Goal: Information Seeking & Learning: Learn about a topic

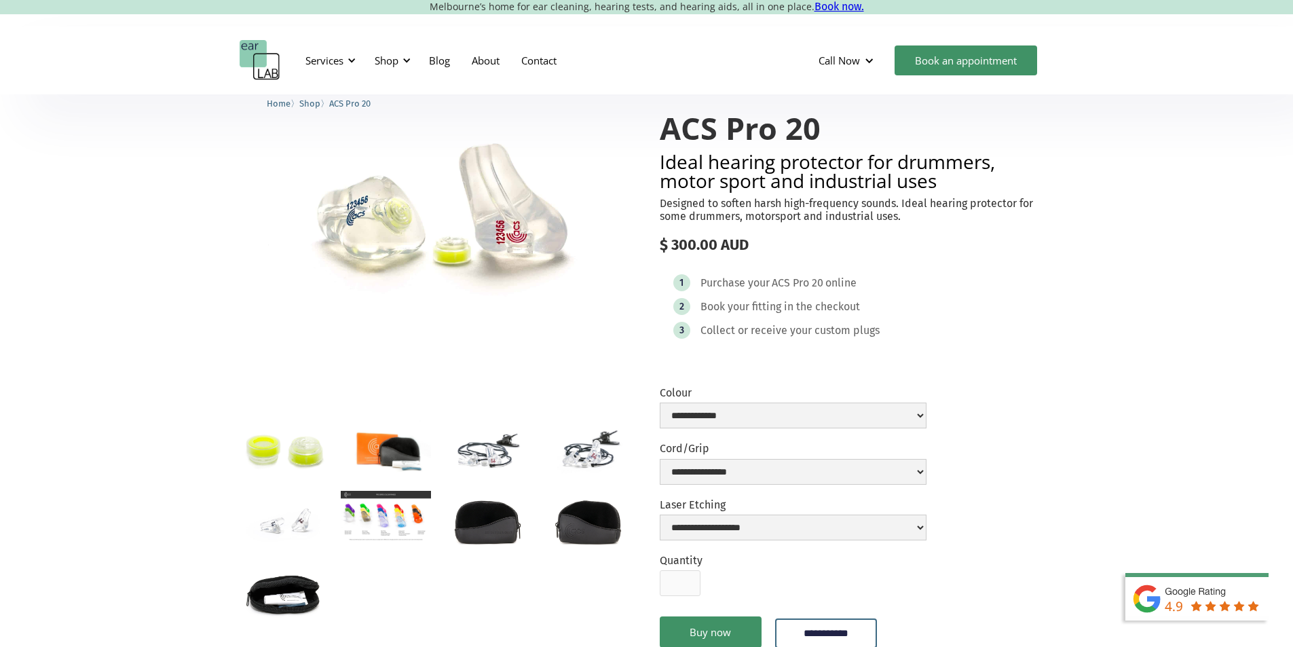
scroll to position [136, 0]
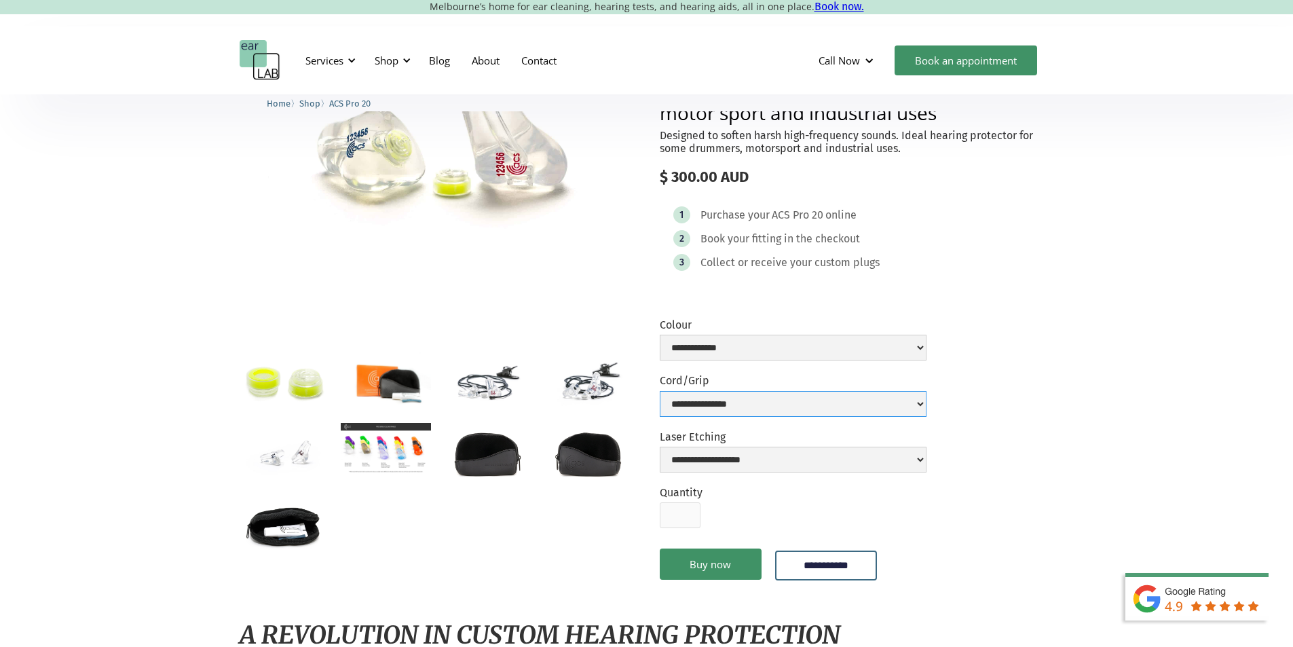
select select "**********"
click at [285, 460] on img "open lightbox" at bounding box center [285, 453] width 90 height 60
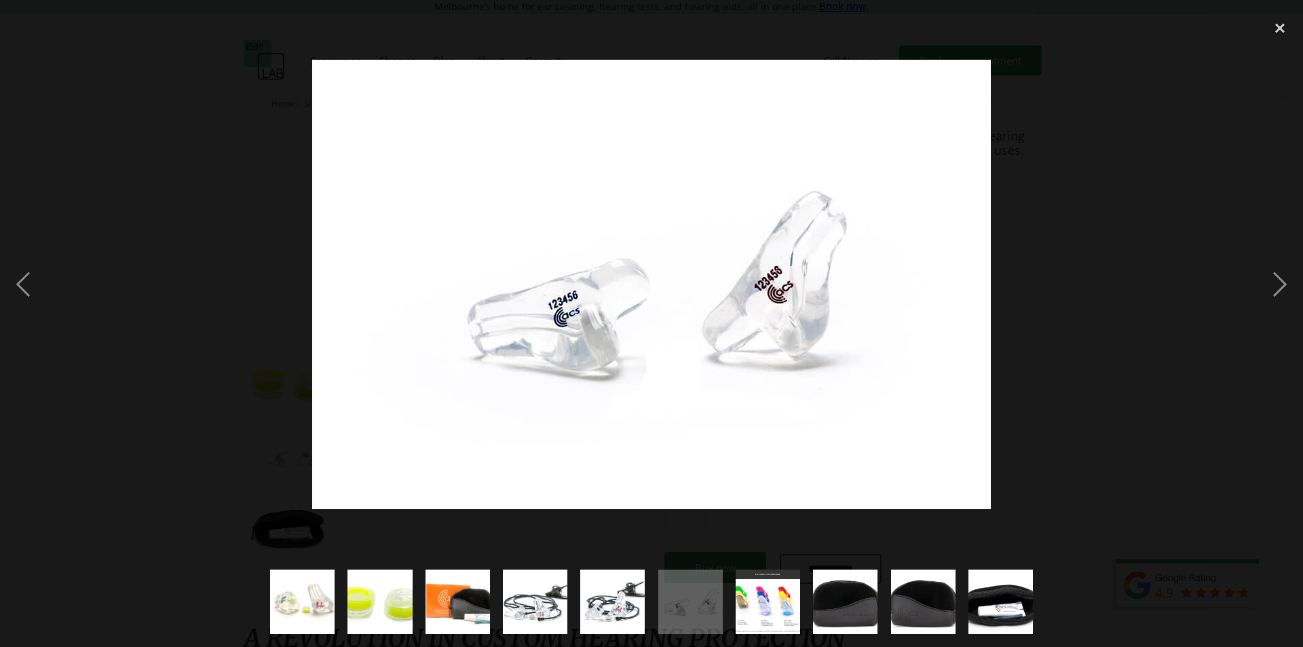
click at [1126, 387] on div at bounding box center [651, 285] width 1303 height 544
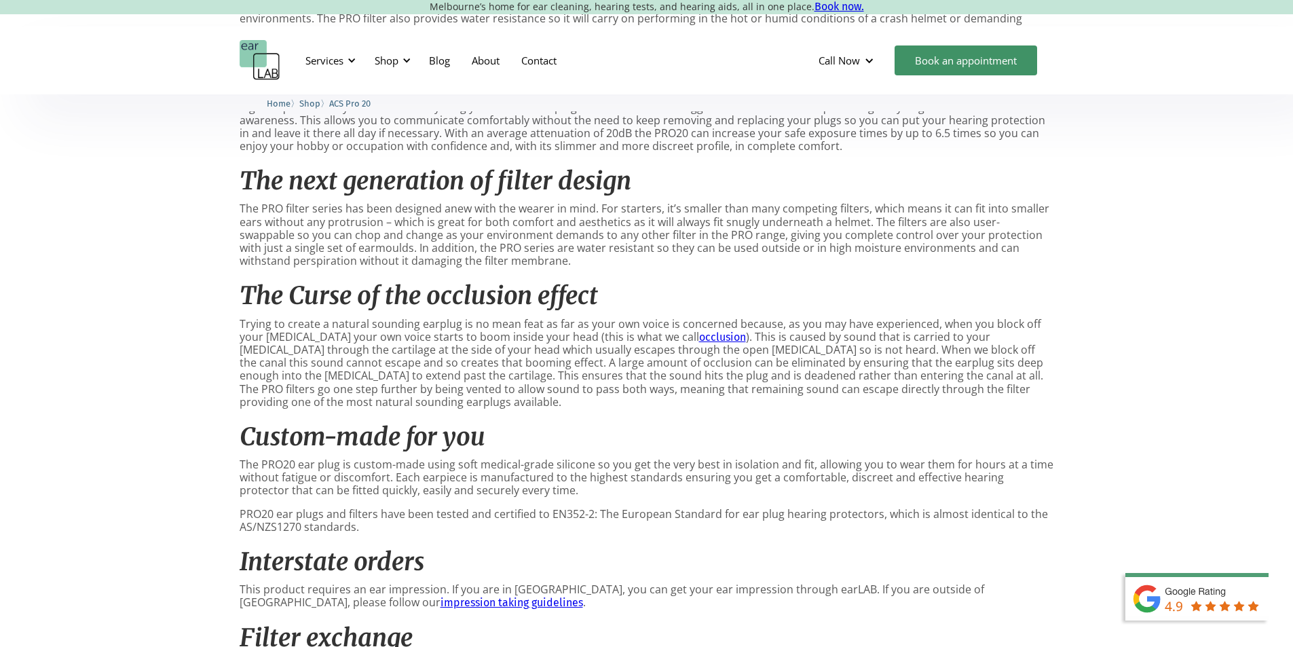
scroll to position [0, 0]
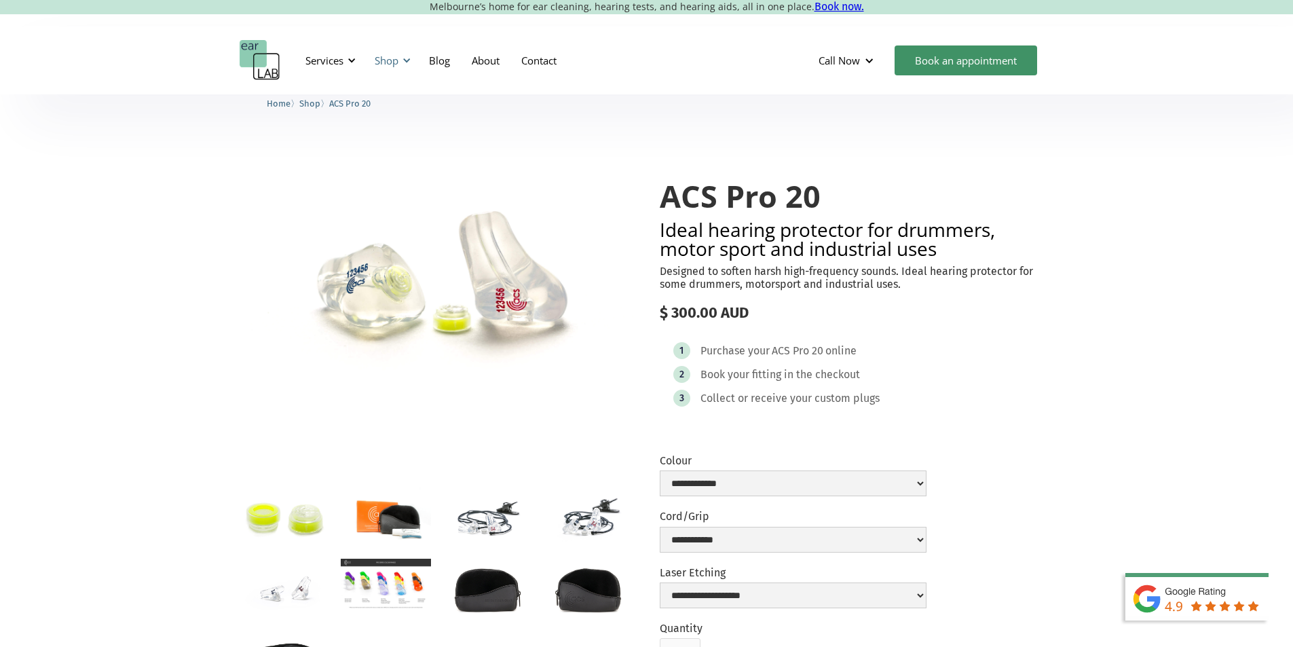
click at [387, 59] on div "Shop" at bounding box center [387, 61] width 24 height 14
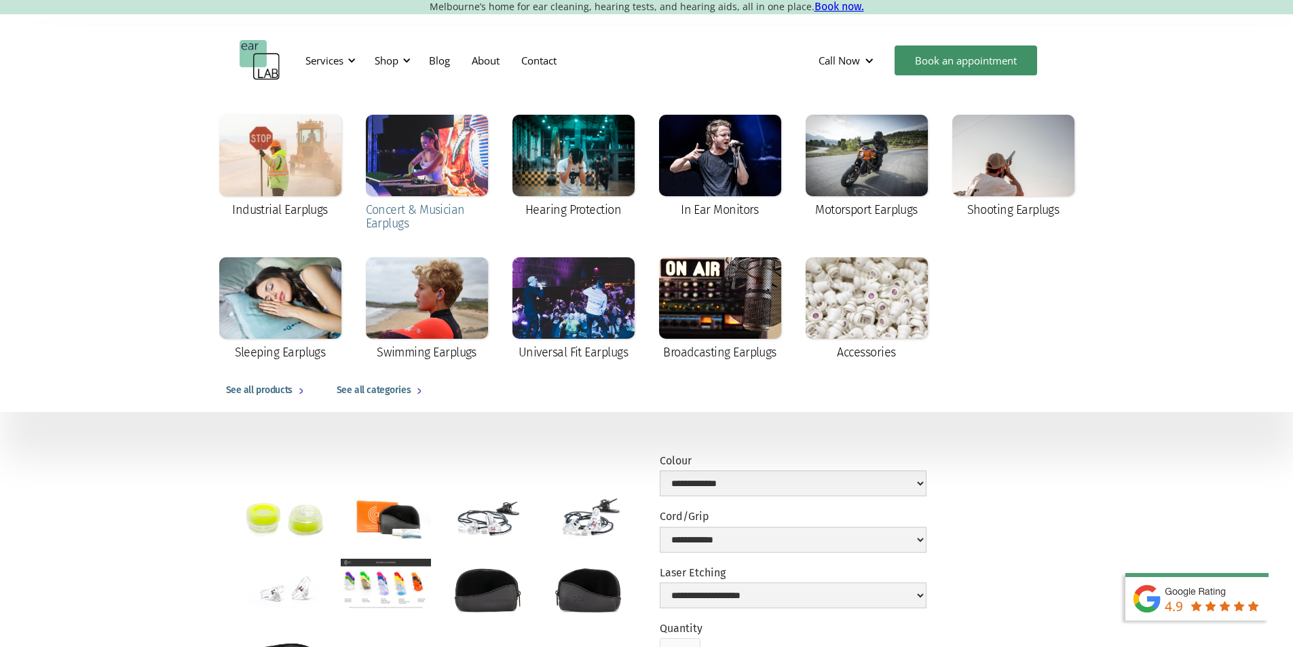
drag, startPoint x: 405, startPoint y: 177, endPoint x: 420, endPoint y: 150, distance: 30.1
click at [420, 150] on div at bounding box center [427, 155] width 122 height 81
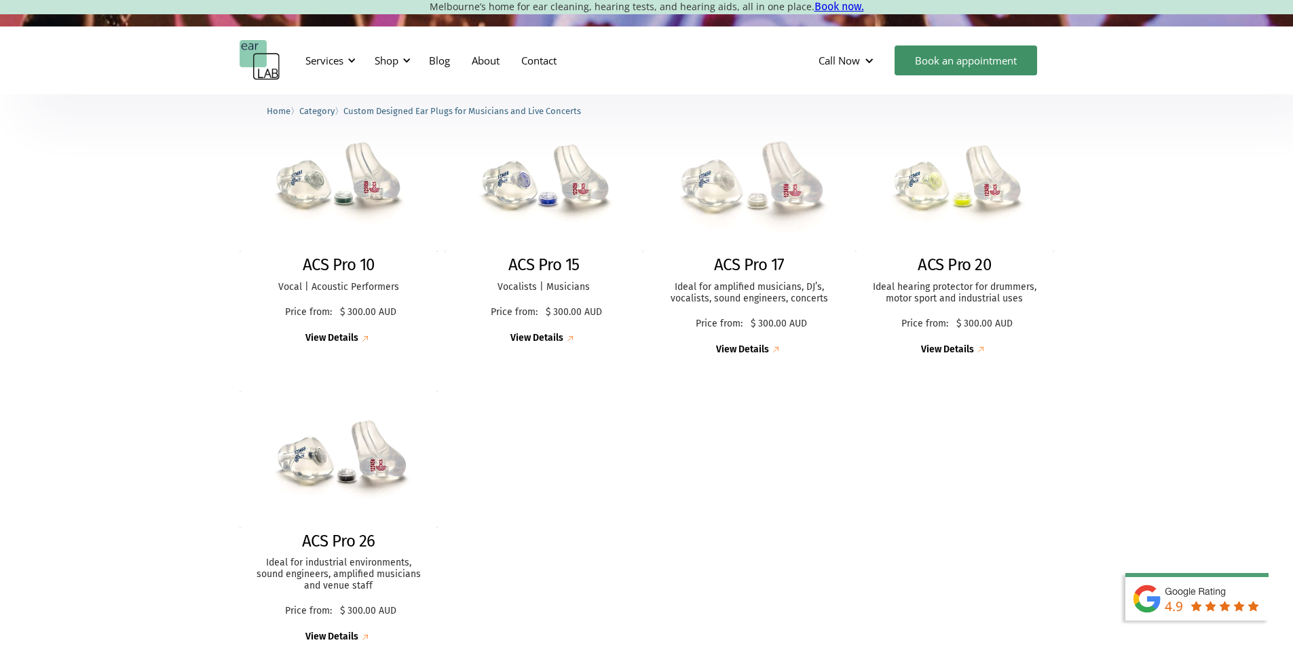
scroll to position [407, 0]
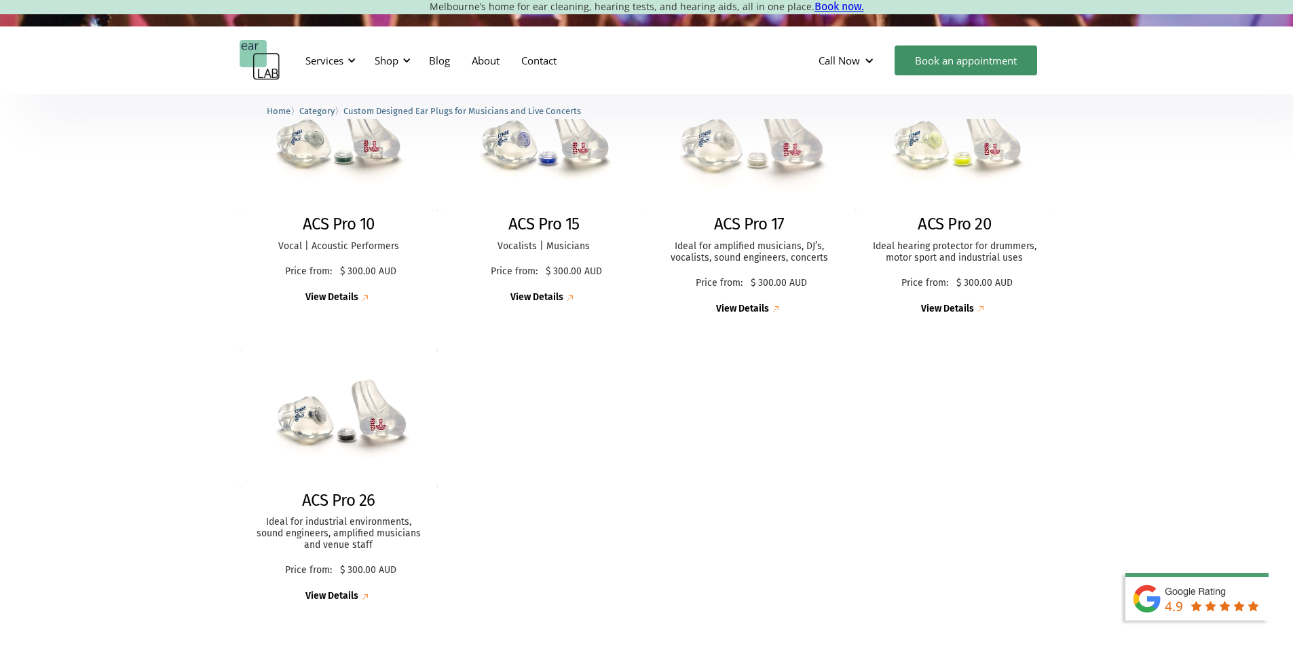
click at [758, 310] on div "View Details" at bounding box center [742, 309] width 53 height 12
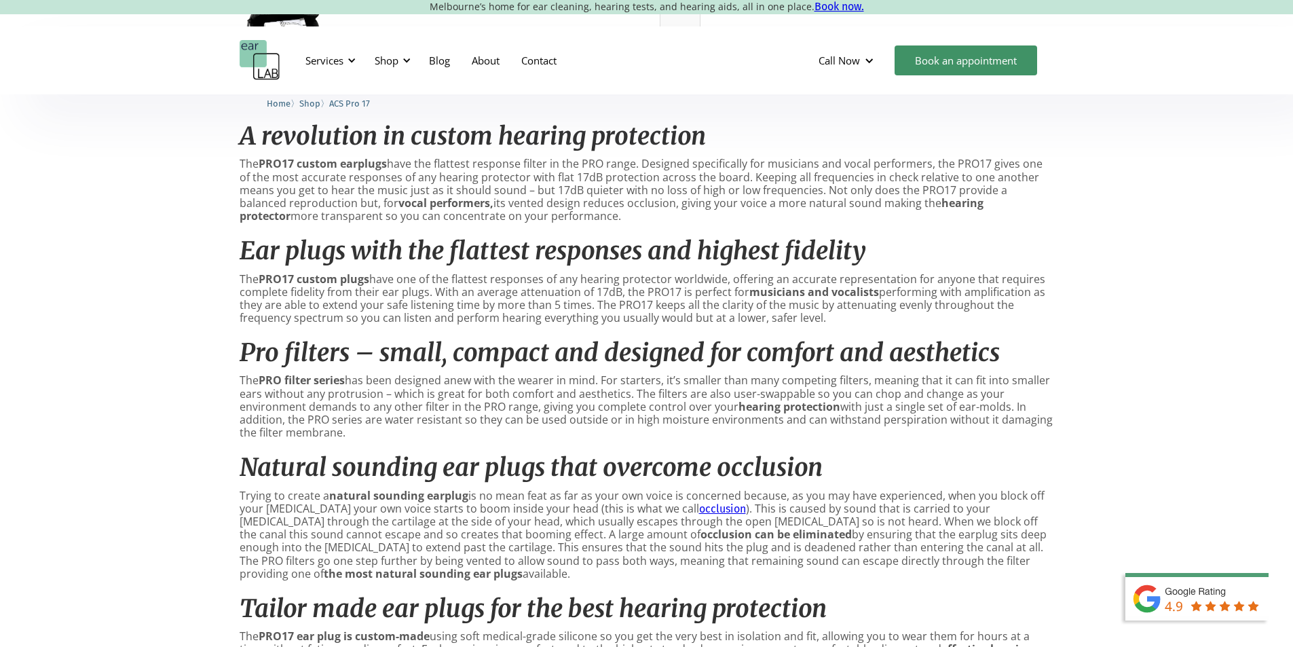
scroll to position [610, 0]
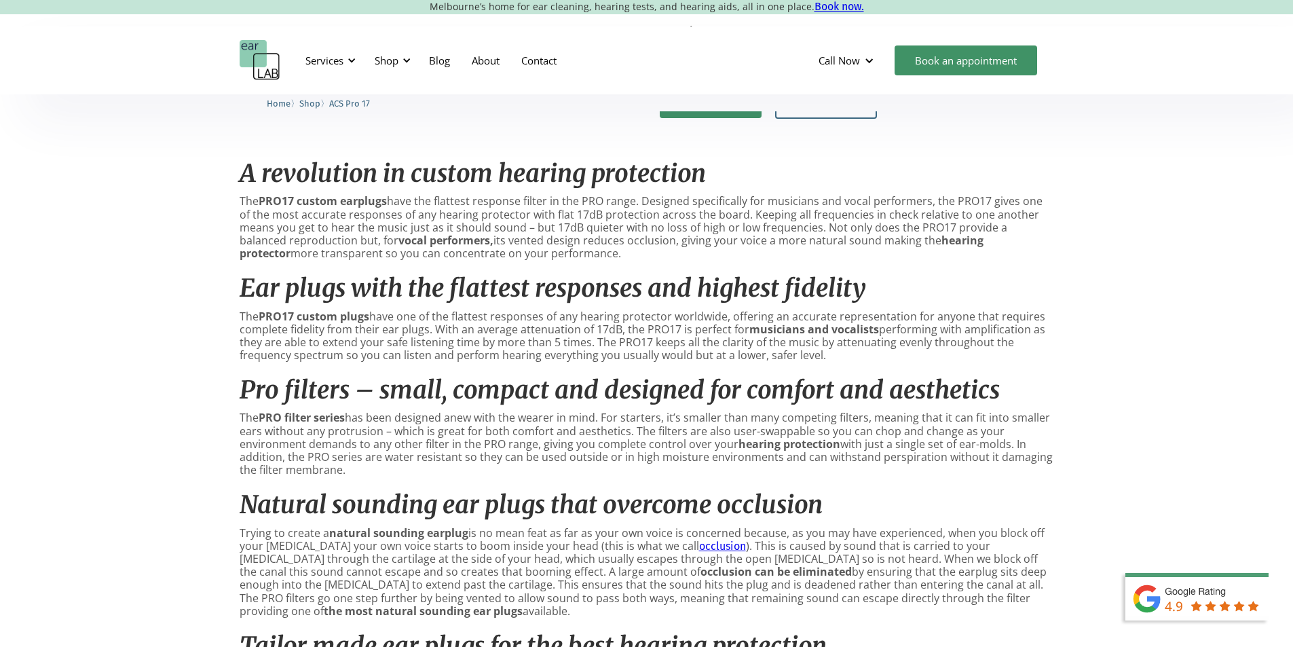
drag, startPoint x: 367, startPoint y: 346, endPoint x: 377, endPoint y: 337, distance: 13.9
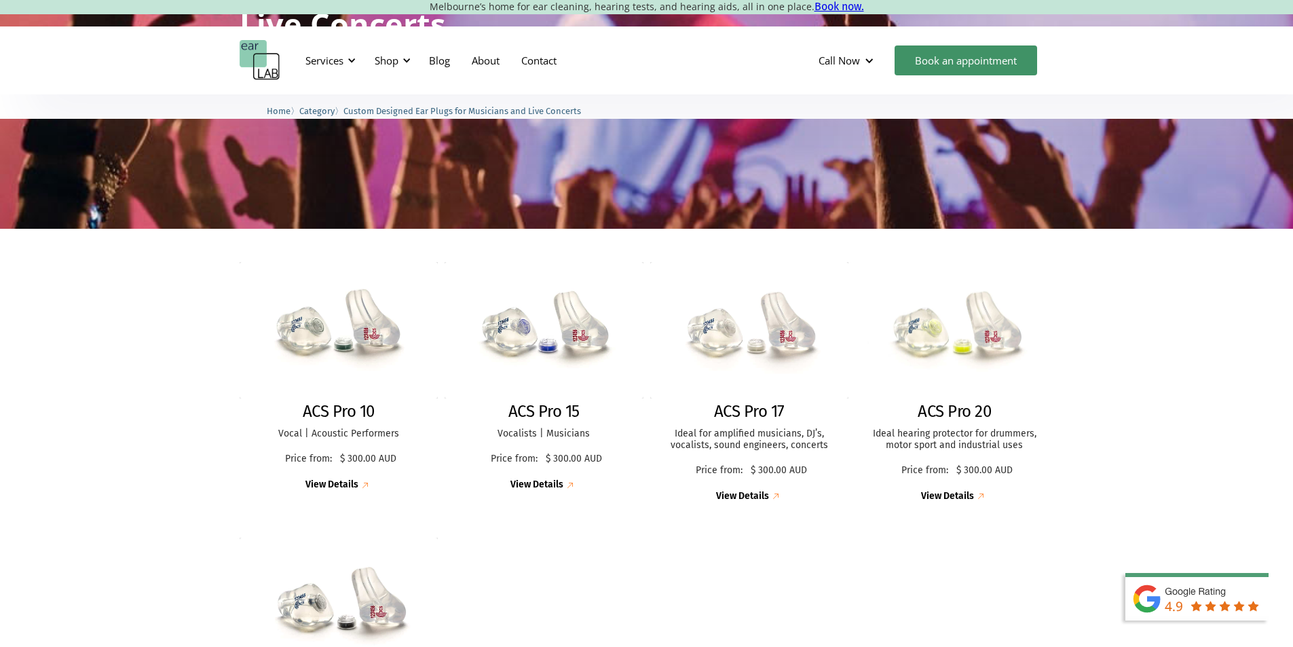
scroll to position [136, 0]
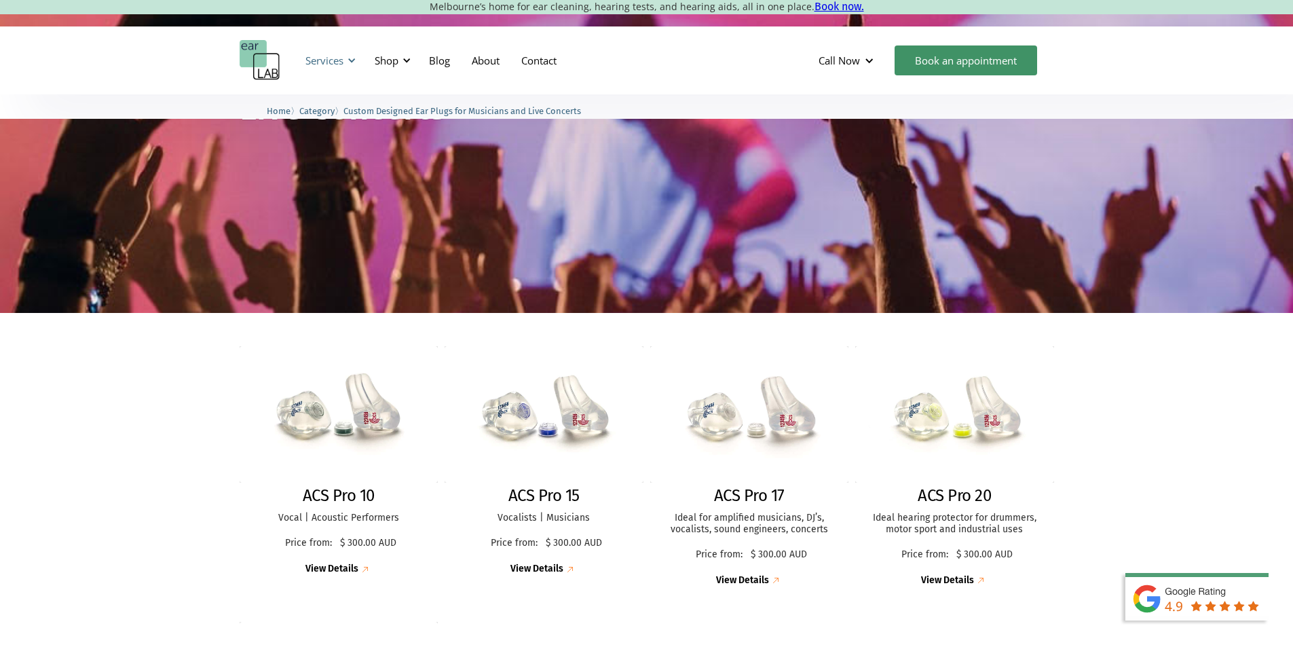
click at [341, 59] on div "Services" at bounding box center [325, 61] width 38 height 14
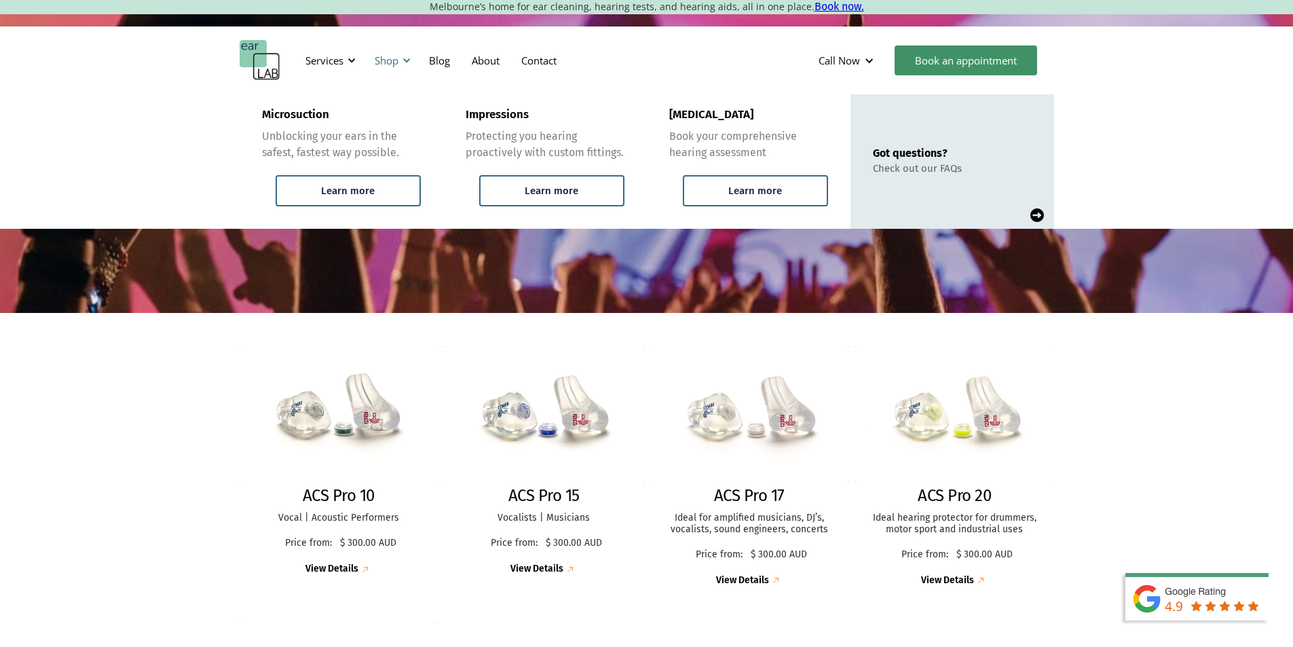
click at [400, 56] on div "Shop" at bounding box center [391, 60] width 48 height 41
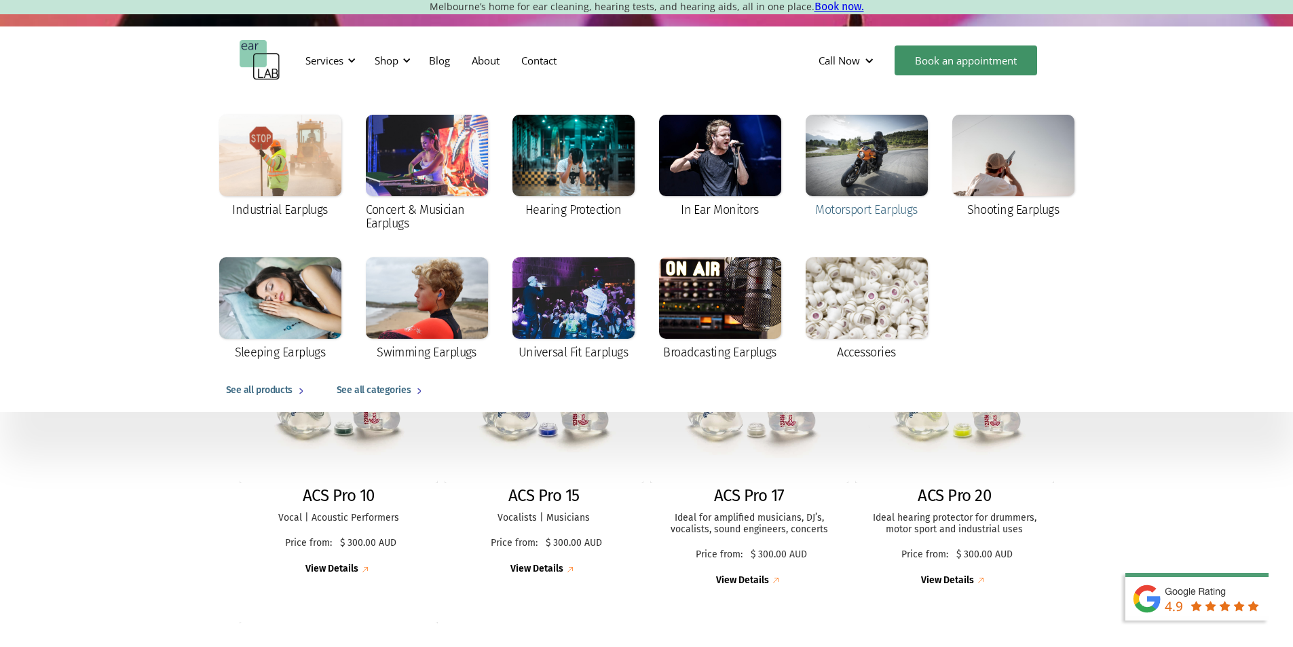
click at [857, 158] on div at bounding box center [867, 155] width 122 height 81
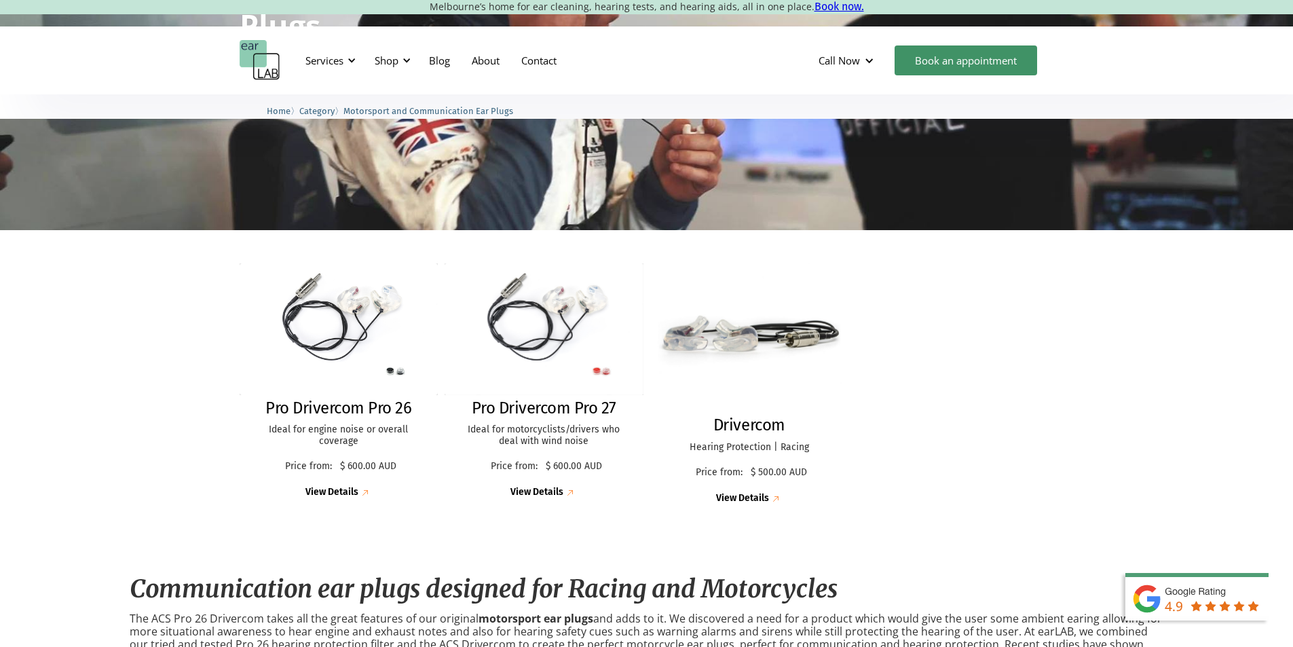
scroll to position [204, 0]
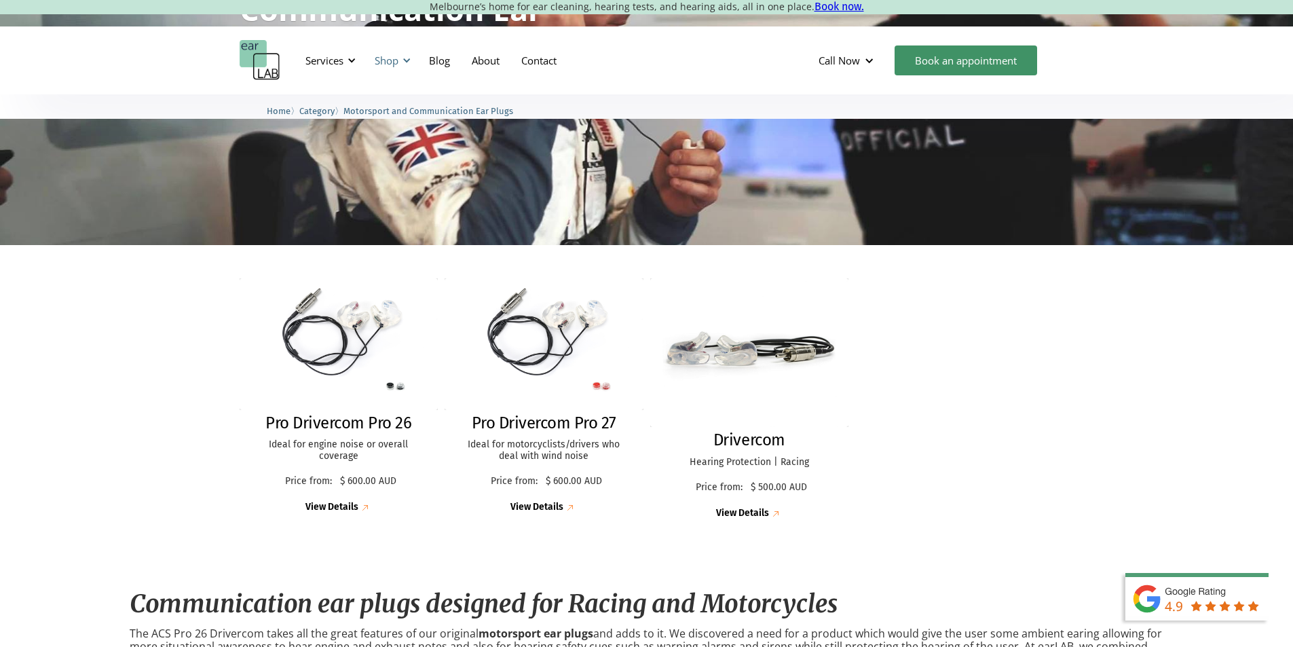
click at [403, 60] on div at bounding box center [407, 61] width 10 height 10
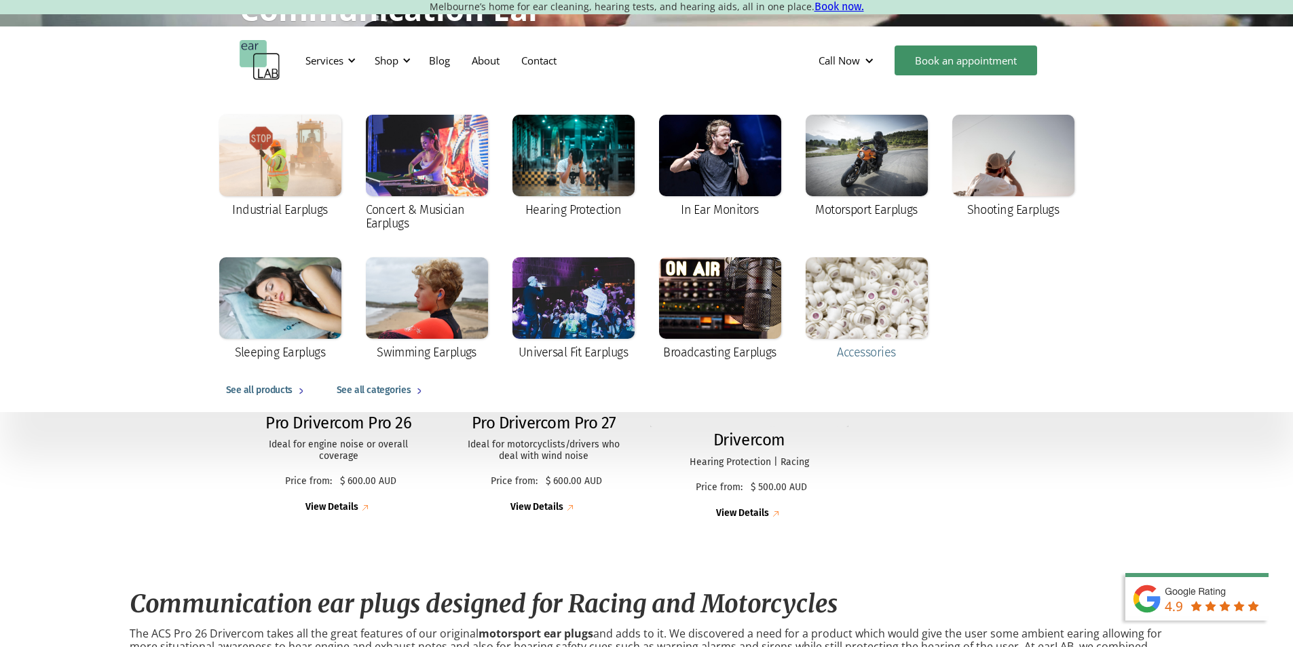
click at [886, 295] on div at bounding box center [867, 297] width 122 height 81
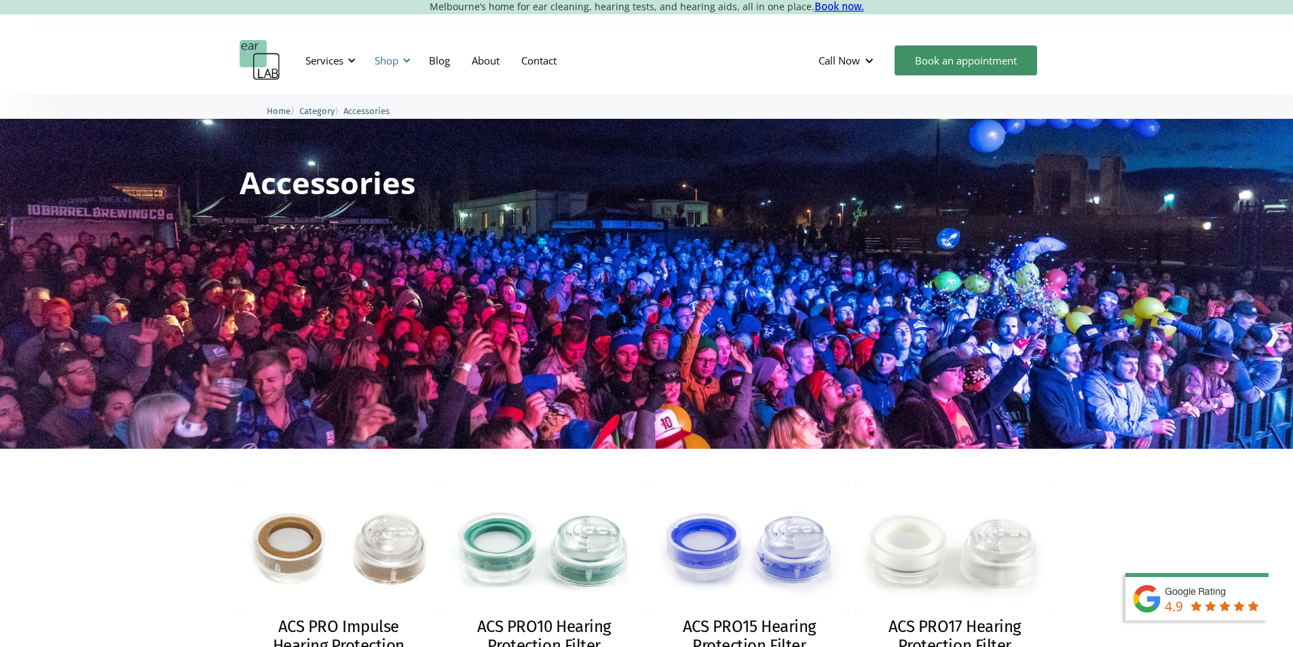
click at [413, 58] on div "Shop" at bounding box center [391, 60] width 48 height 41
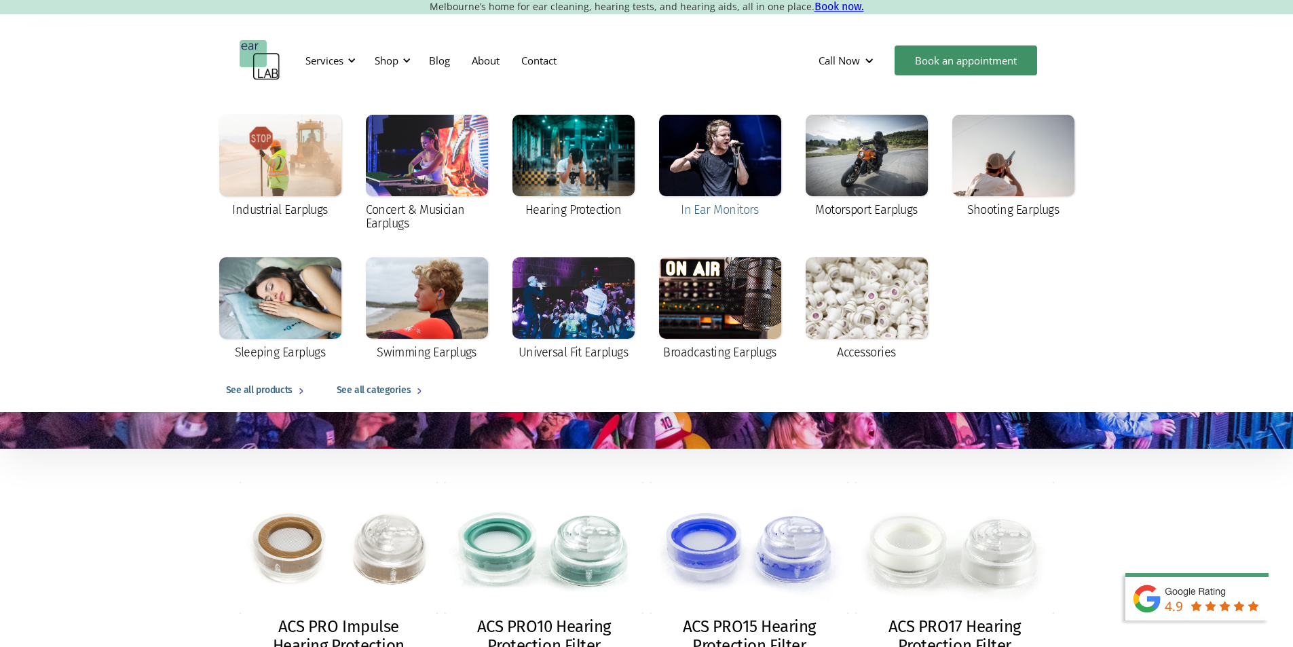
click at [722, 154] on div at bounding box center [720, 155] width 122 height 81
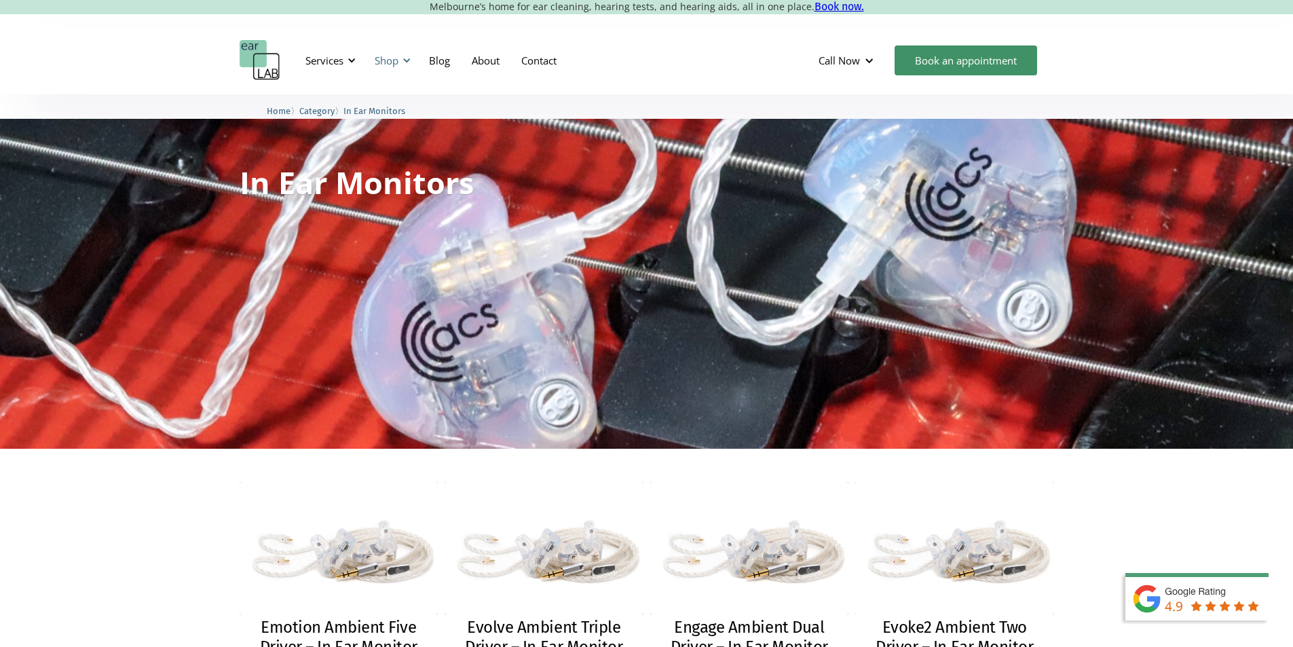
click at [392, 58] on div "Shop" at bounding box center [387, 61] width 24 height 14
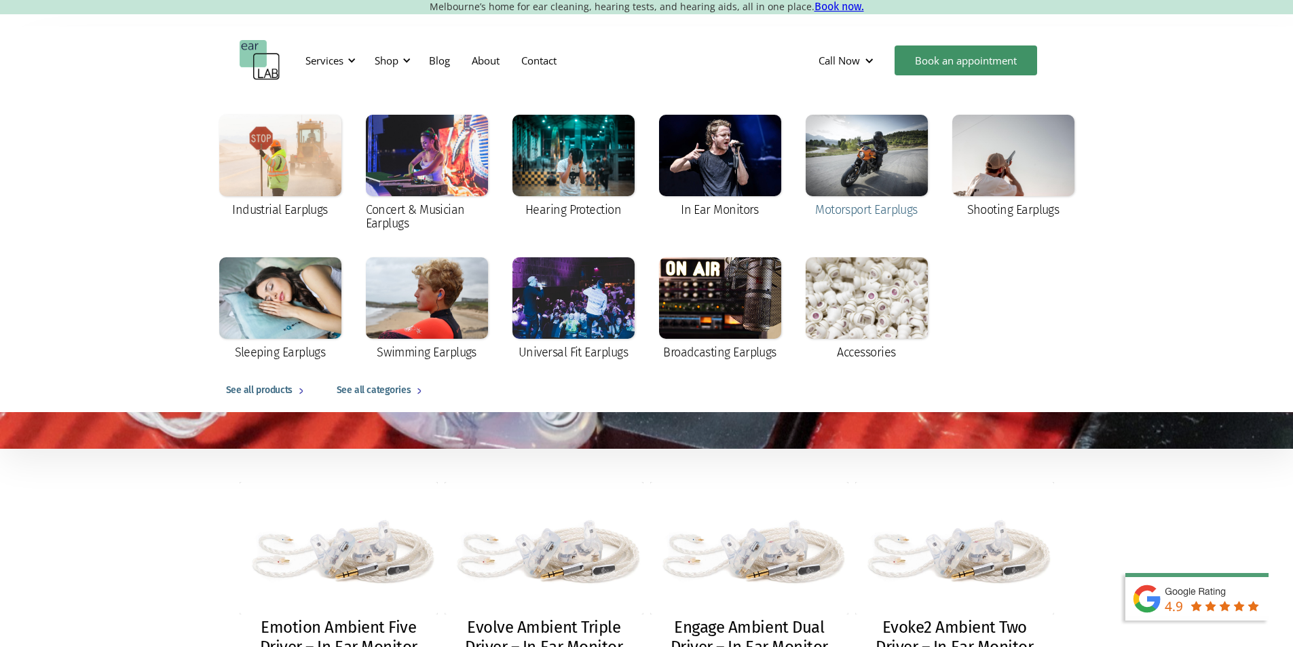
click at [853, 147] on div at bounding box center [867, 155] width 122 height 81
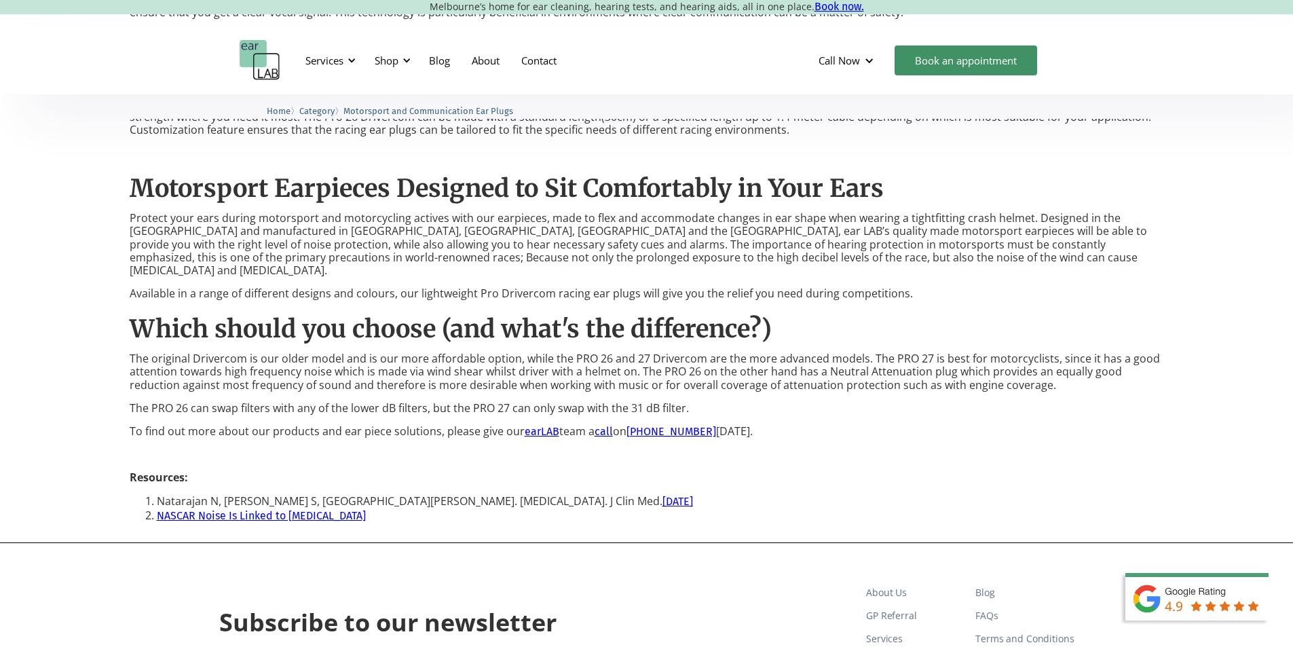
scroll to position [1018, 0]
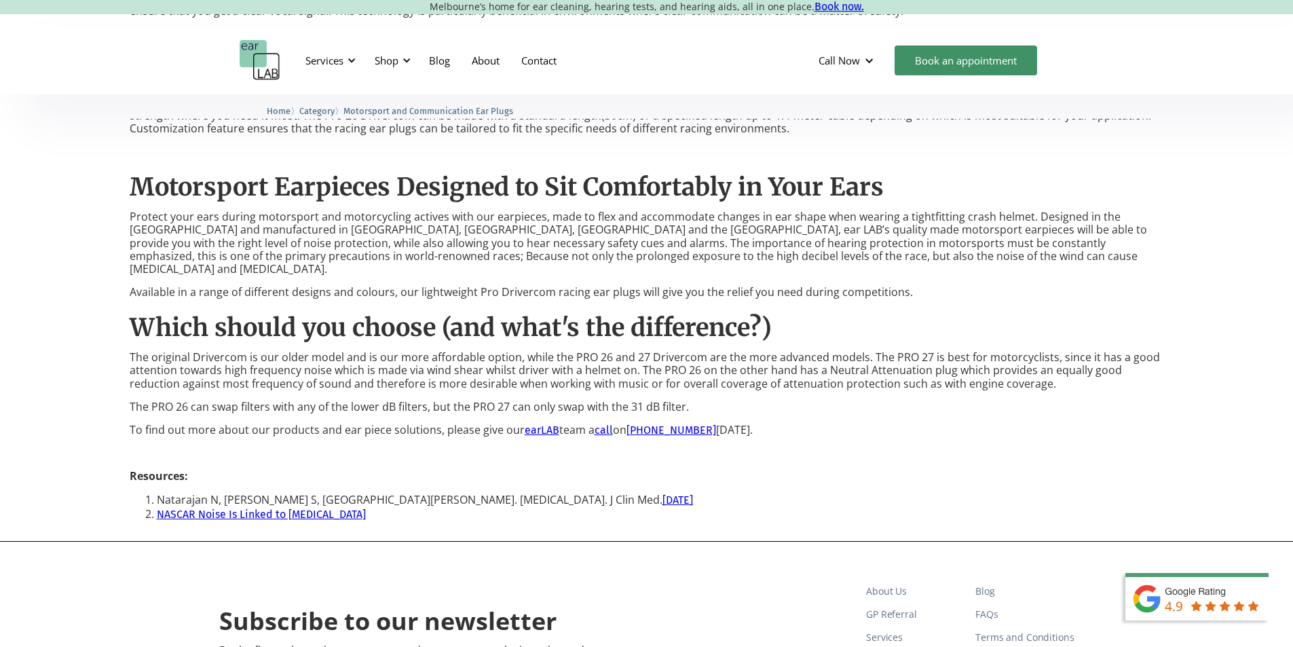
drag, startPoint x: 366, startPoint y: 334, endPoint x: 678, endPoint y: 374, distance: 314.9
click at [678, 374] on div "Communication ear plugs designed for Racing and Motorcycles The ACS Pro 26 Driv…" at bounding box center [647, 143] width 1035 height 767
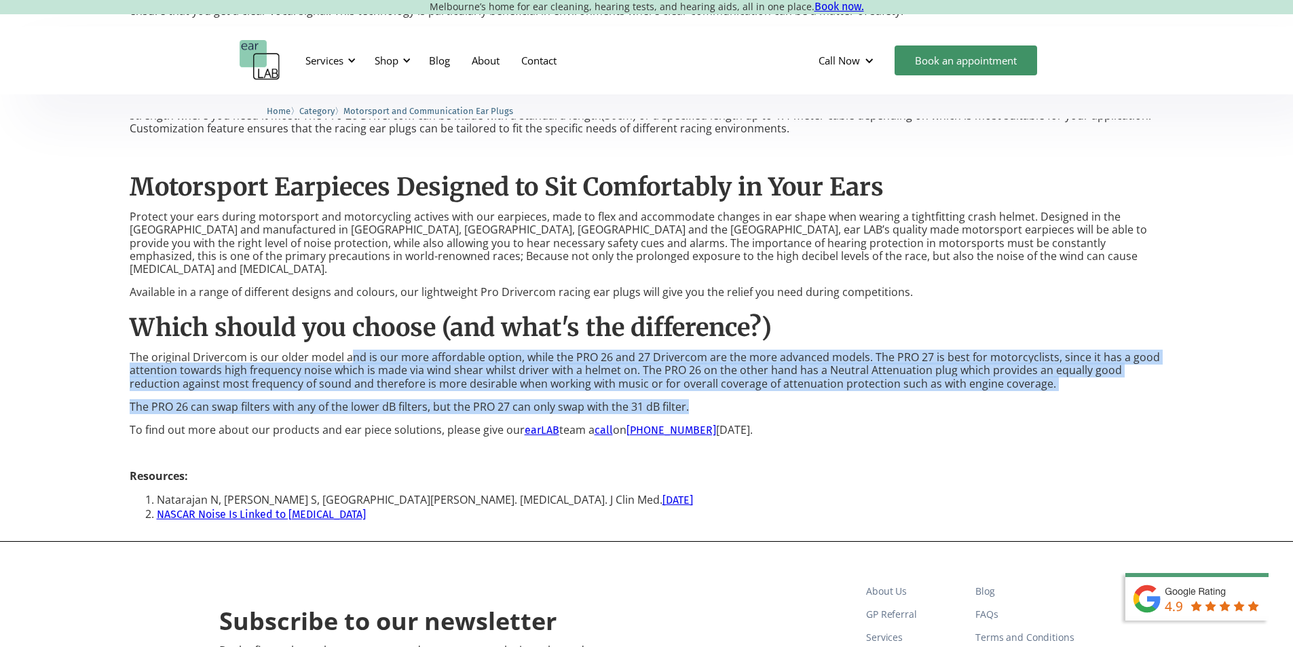
drag, startPoint x: 837, startPoint y: 405, endPoint x: 864, endPoint y: 409, distance: 26.8
click at [865, 424] on p "To find out more about our products and ear piece solutions, please give our ea…" at bounding box center [647, 430] width 1035 height 13
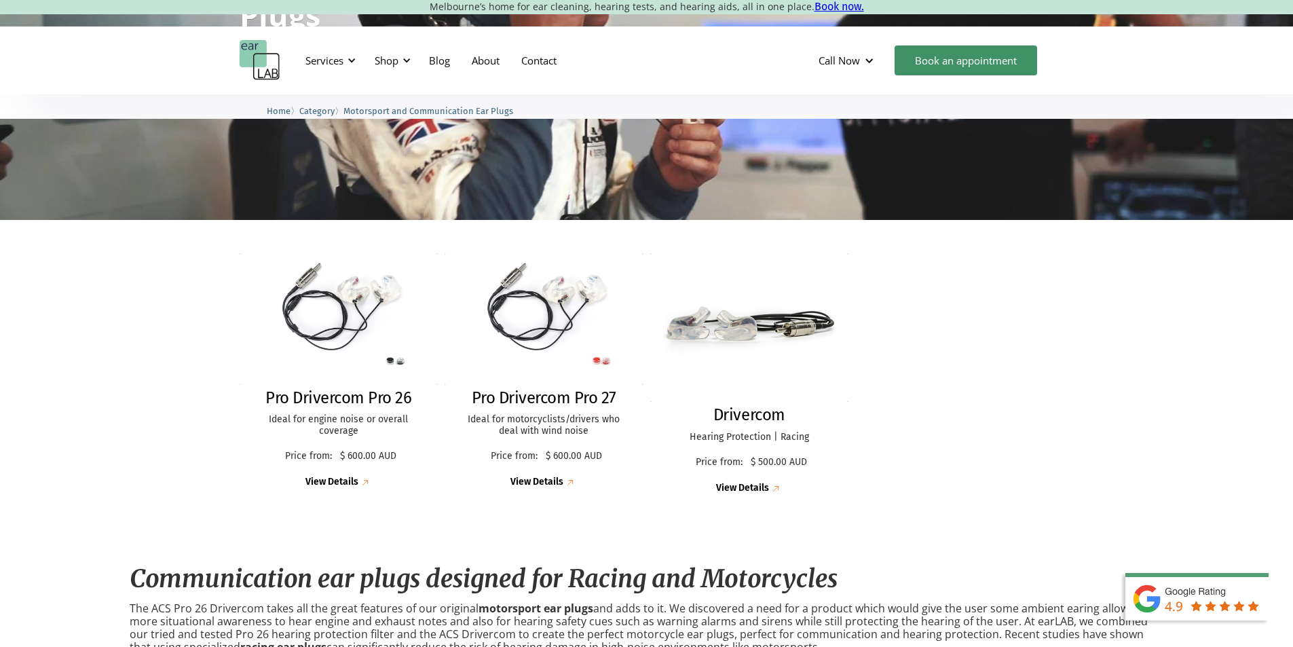
scroll to position [0, 0]
